Goal: Task Accomplishment & Management: Use online tool/utility

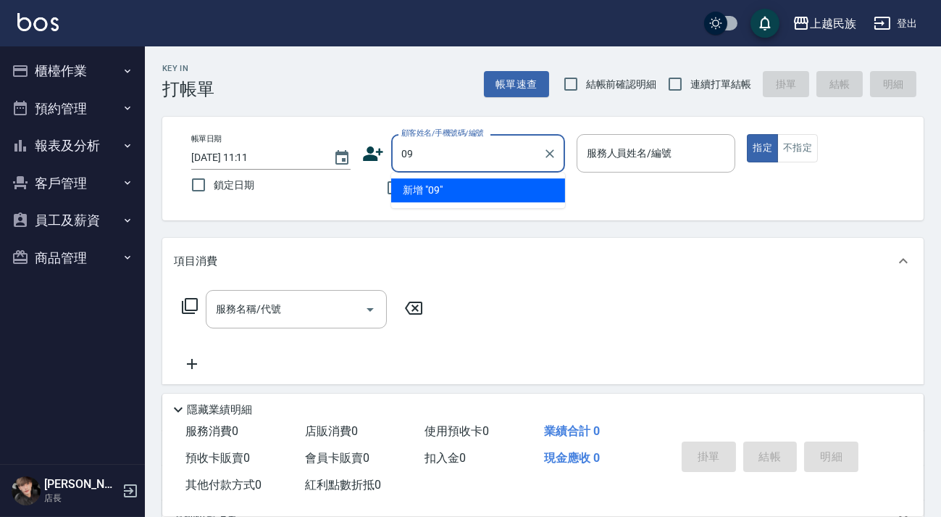
type input "0"
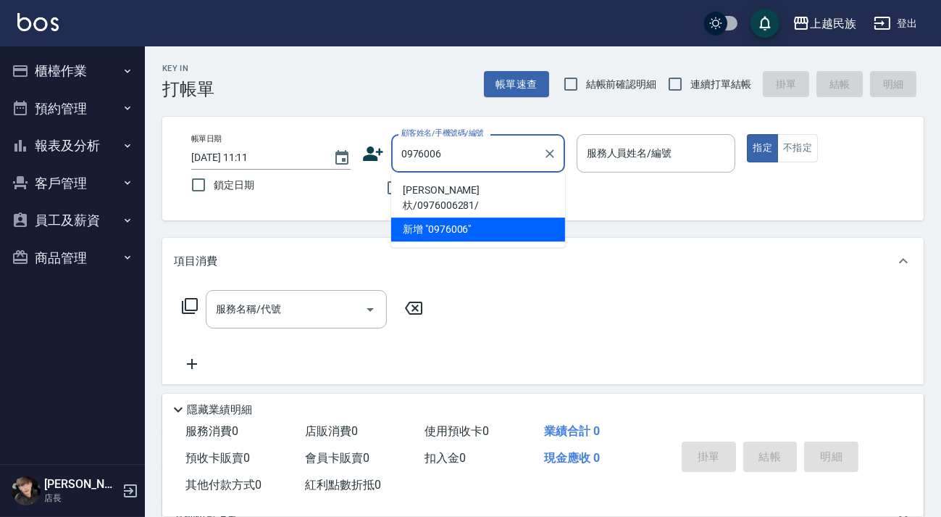
click at [468, 188] on li "[PERSON_NAME]杕/0976006281/" at bounding box center [478, 197] width 174 height 39
type input "[PERSON_NAME]杕/0976006281/"
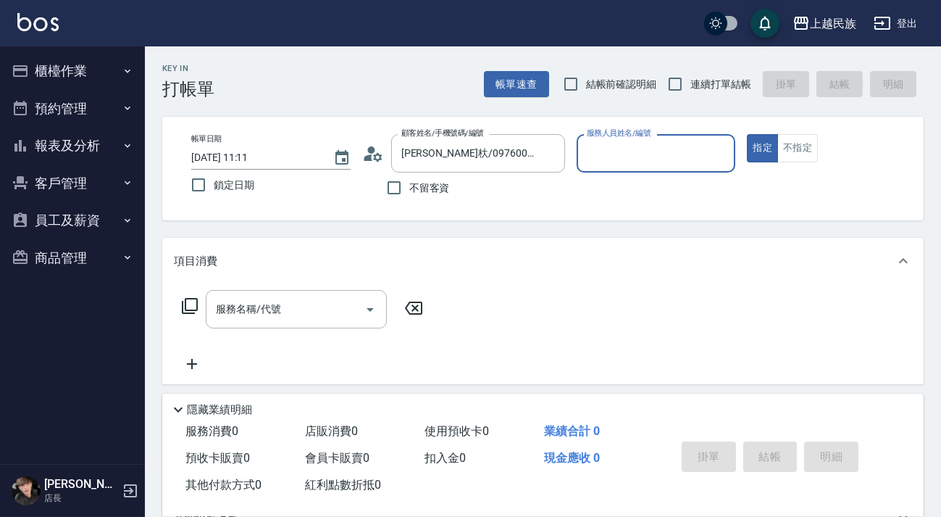
type input "[PERSON_NAME]-2"
click at [366, 163] on icon at bounding box center [373, 154] width 22 height 22
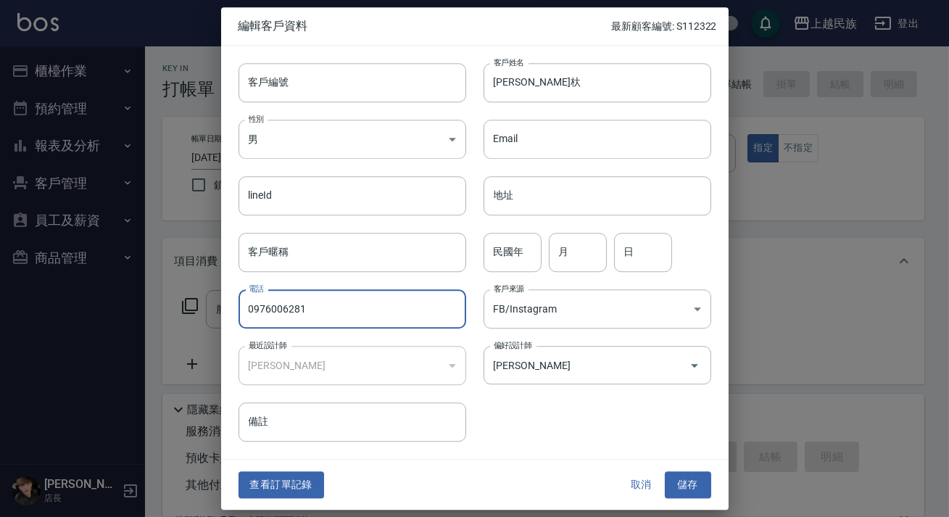
drag, startPoint x: 422, startPoint y: 304, endPoint x: 222, endPoint y: 320, distance: 200.6
click at [222, 320] on div "電話 [PHONE_NUMBER] 電話" at bounding box center [343, 300] width 245 height 57
type input "0955602212"
click at [678, 479] on button "儲存" at bounding box center [688, 485] width 46 height 27
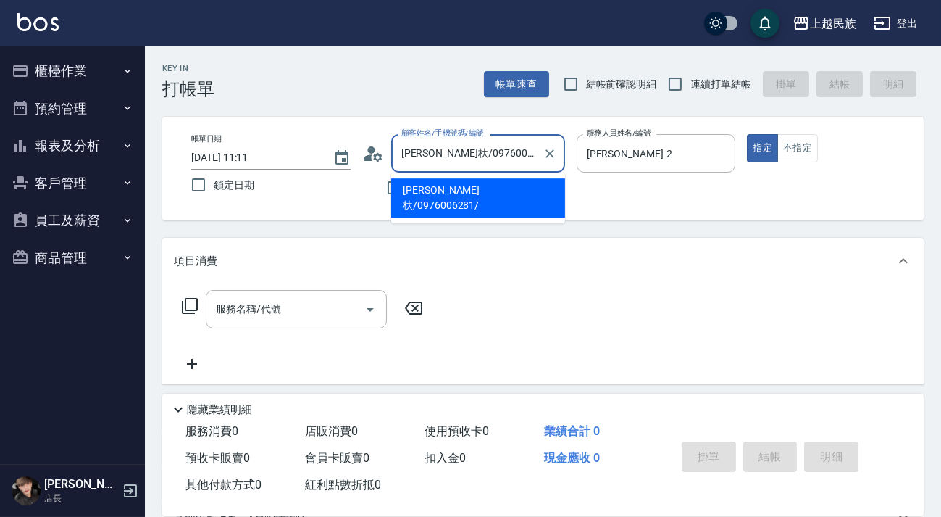
click at [518, 146] on input "[PERSON_NAME]杕/0976006281/" at bounding box center [467, 153] width 139 height 25
click at [427, 193] on li "[PERSON_NAME]杕/0976006281/" at bounding box center [478, 197] width 174 height 39
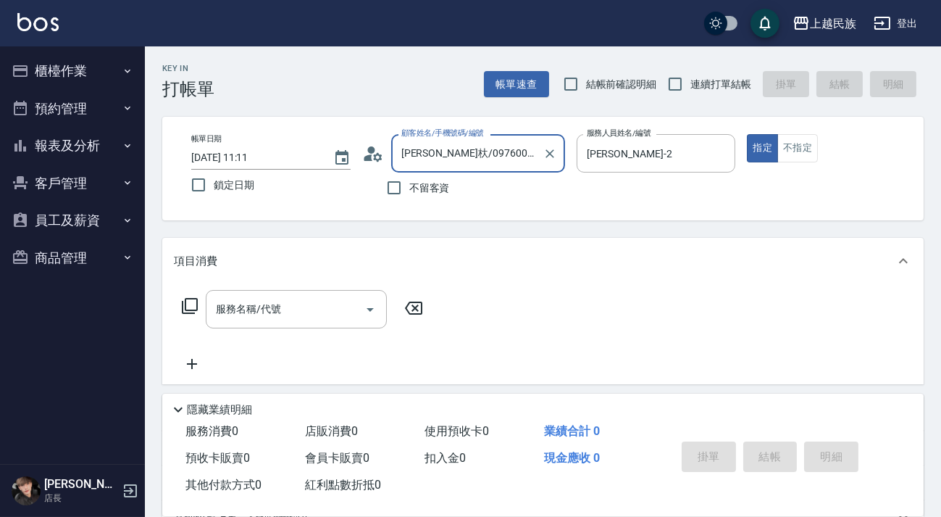
click at [390, 159] on div "顧客姓名/手機號碼/編號 [PERSON_NAME]杕/0976006281/ 顧客姓名/手機號碼/編號" at bounding box center [463, 153] width 203 height 38
click at [381, 159] on icon at bounding box center [373, 154] width 22 height 22
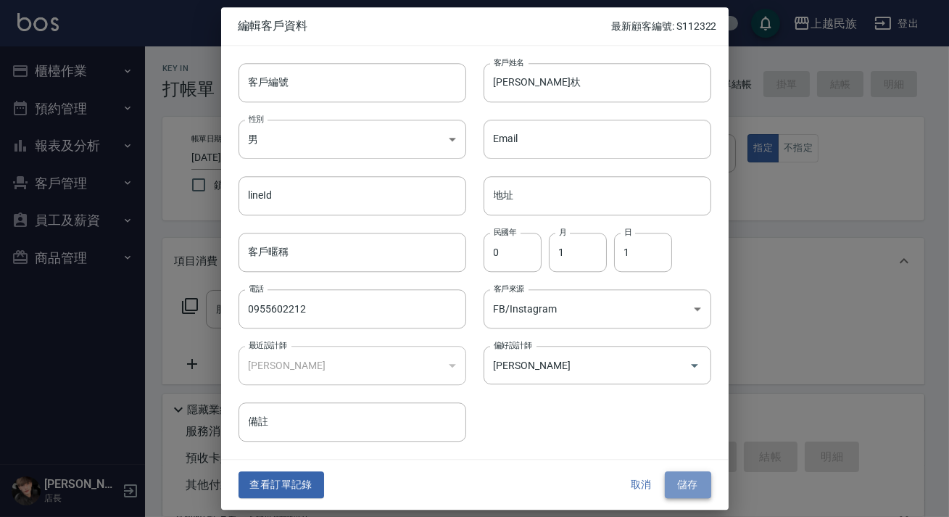
click at [674, 480] on button "儲存" at bounding box center [688, 485] width 46 height 27
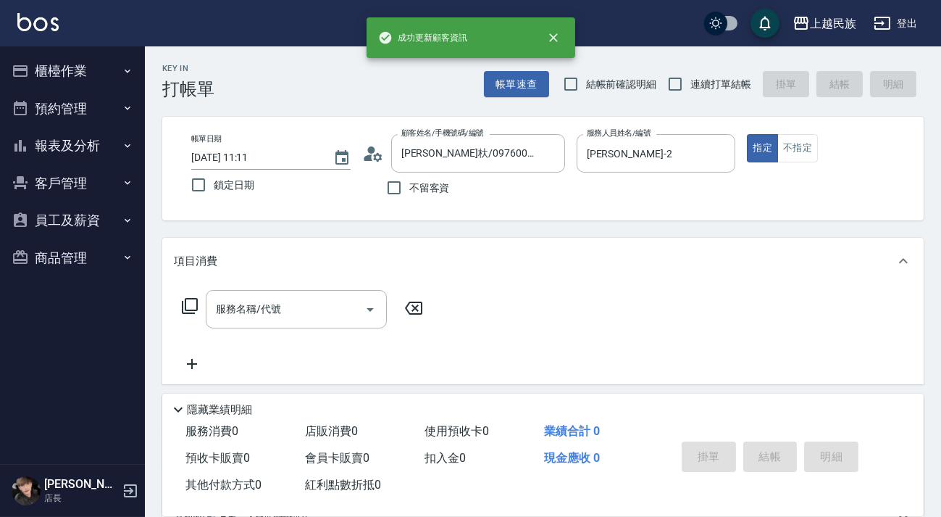
click at [39, 28] on img at bounding box center [37, 22] width 41 height 18
